Goal: Transaction & Acquisition: Download file/media

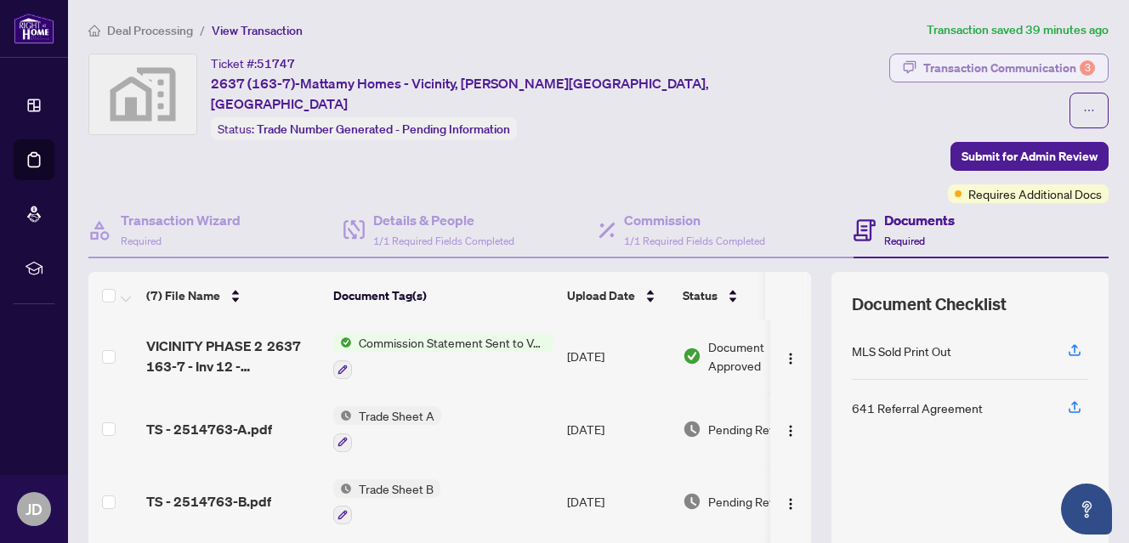
click at [923, 67] on div "Transaction Communication 3" at bounding box center [1009, 67] width 172 height 27
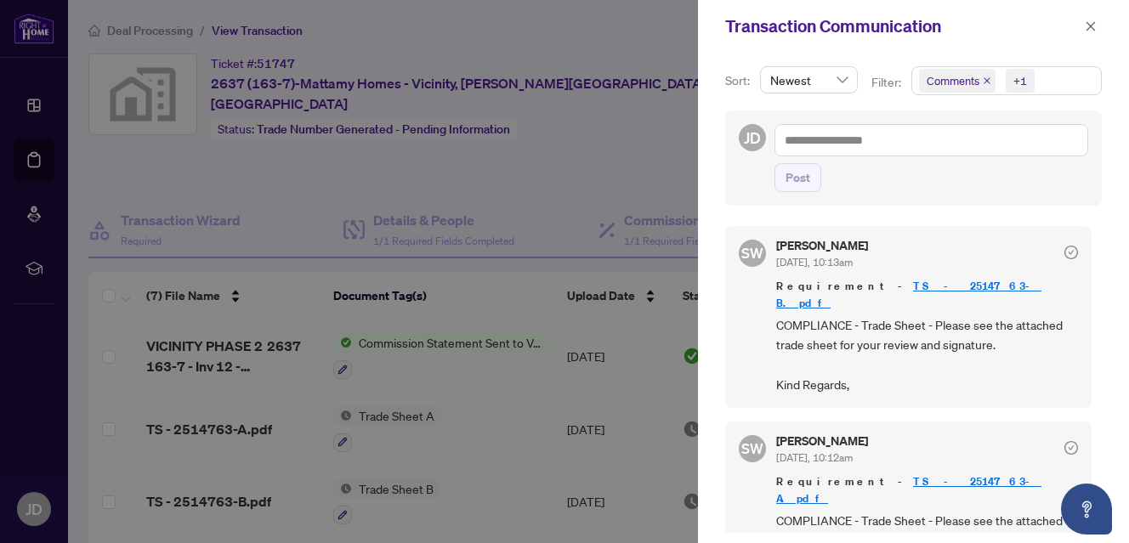
click at [893, 283] on link "TS - 2514763-B.pdf" at bounding box center [908, 294] width 265 height 31
click at [1088, 26] on icon "close" at bounding box center [1091, 26] width 12 height 12
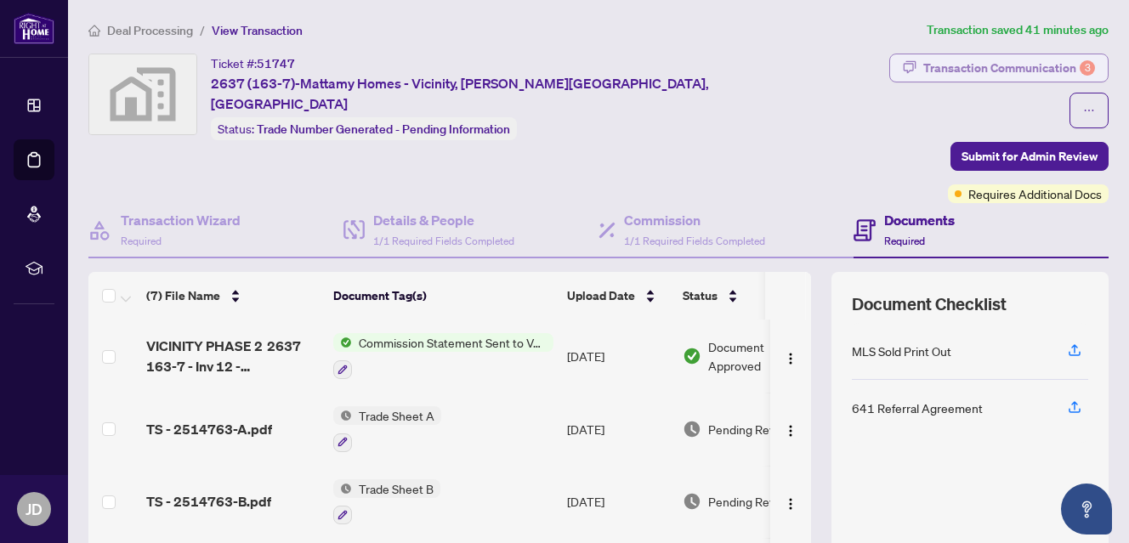
click at [971, 69] on div "Transaction Communication 3" at bounding box center [1009, 67] width 172 height 27
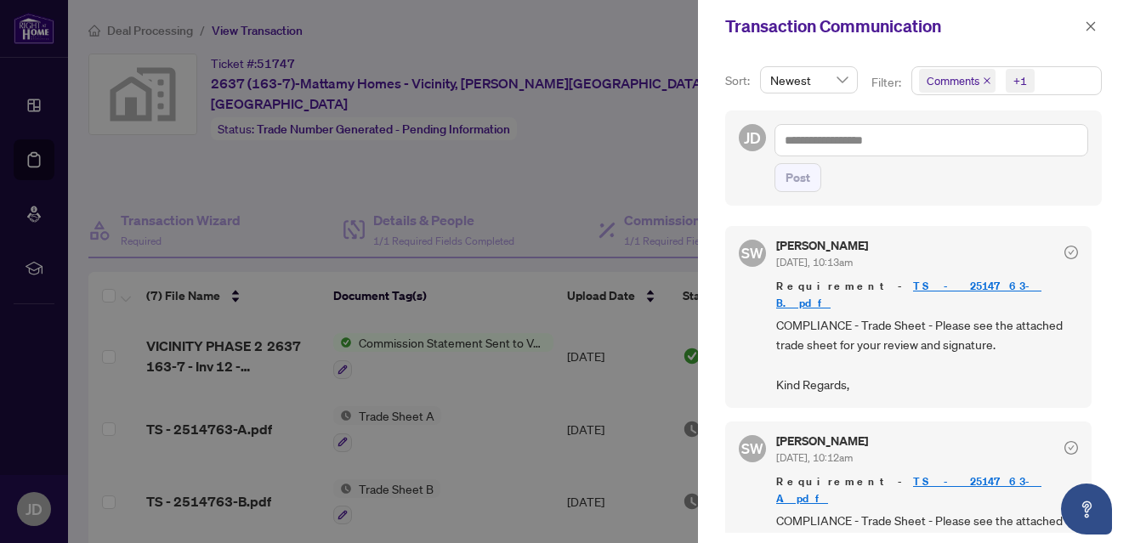
click at [909, 282] on link "TS - 2514763-B.pdf" at bounding box center [908, 294] width 265 height 31
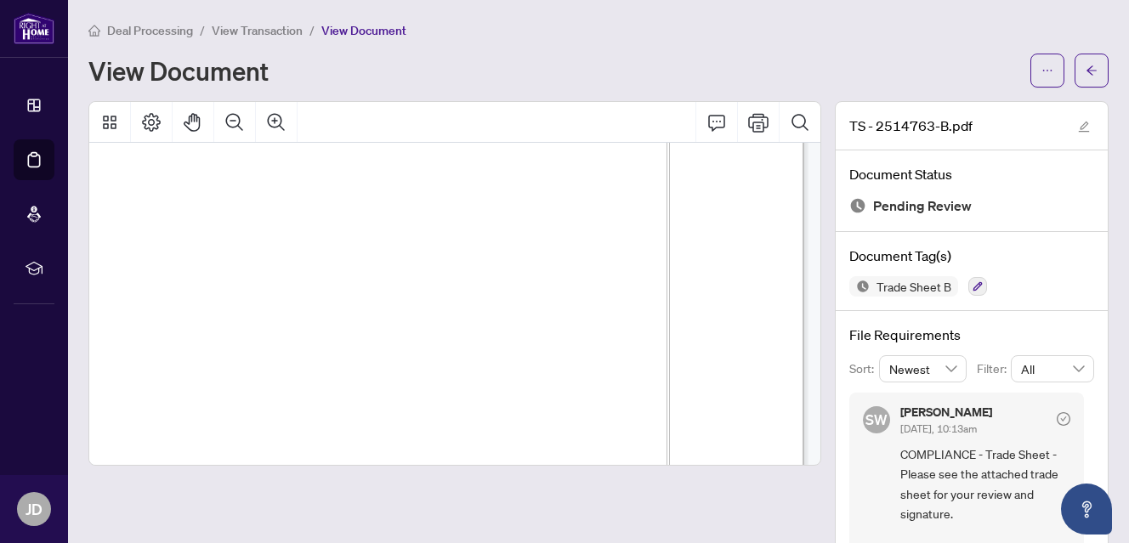
scroll to position [298, 371]
click at [525, 467] on div at bounding box center [454, 346] width 733 height 491
